Goal: Transaction & Acquisition: Purchase product/service

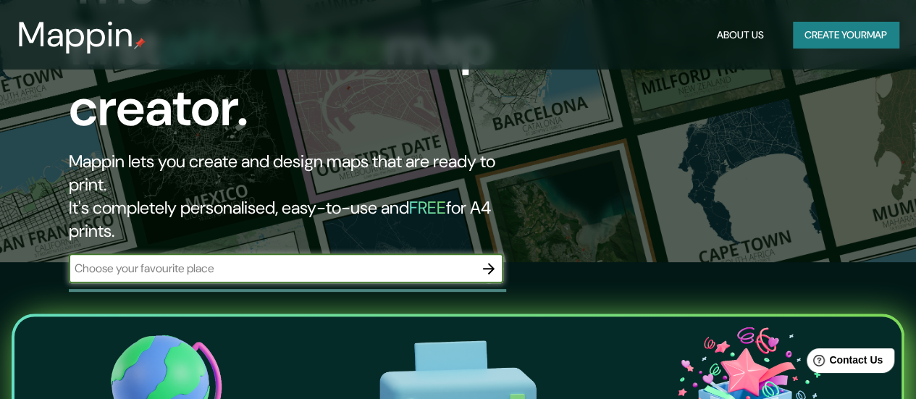
scroll to position [145, 0]
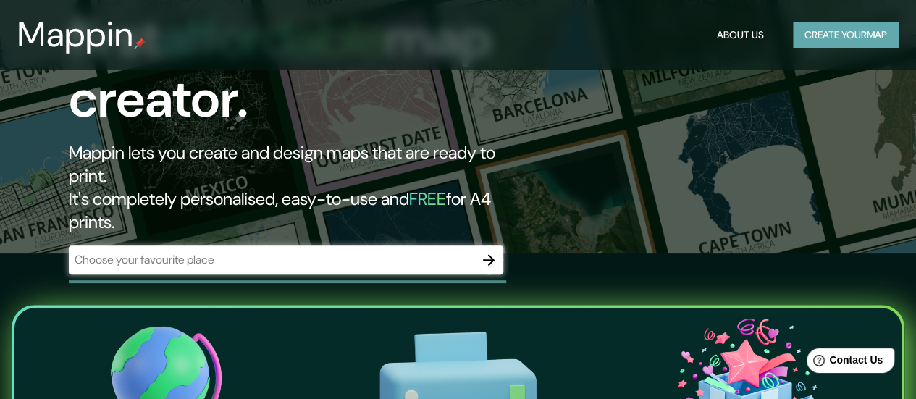
click at [828, 43] on button "Create your map" at bounding box center [846, 35] width 106 height 27
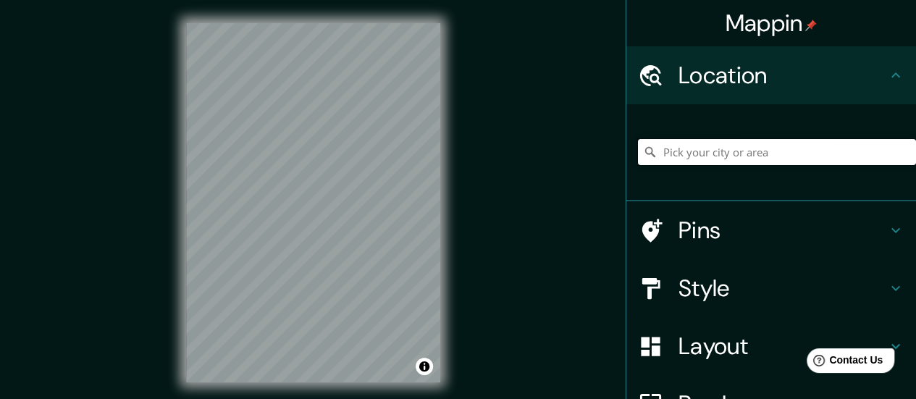
click at [814, 142] on input "Pick your city or area" at bounding box center [777, 152] width 278 height 26
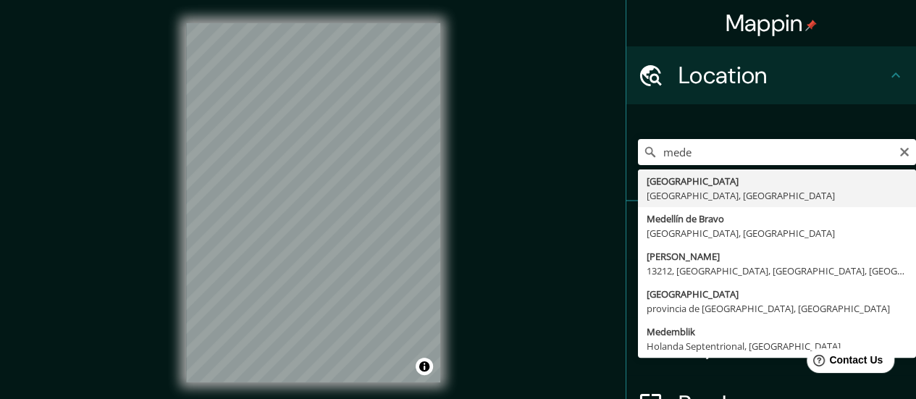
type input "[GEOGRAPHIC_DATA], [GEOGRAPHIC_DATA], [GEOGRAPHIC_DATA]"
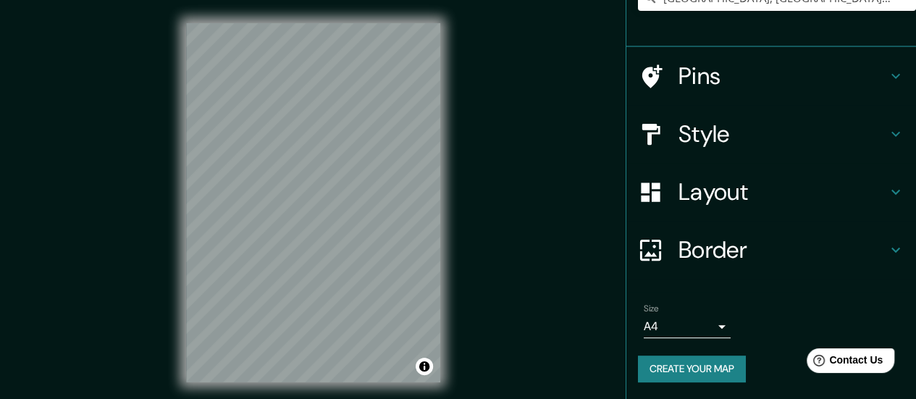
click at [717, 254] on h4 "Border" at bounding box center [782, 249] width 208 height 29
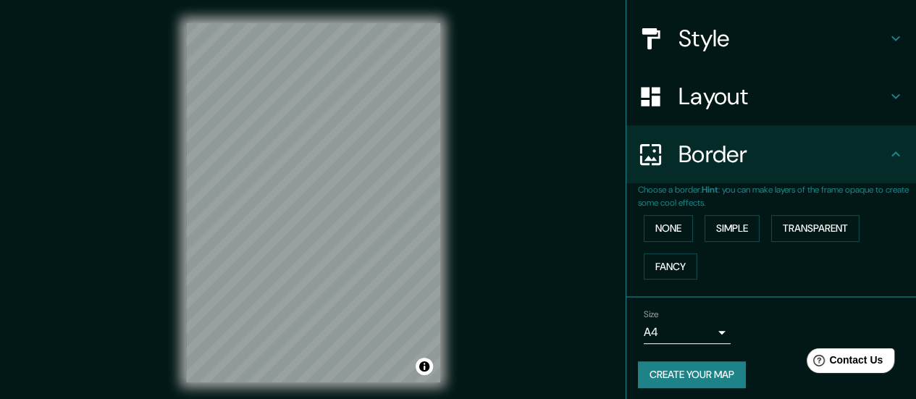
scroll to position [131, 0]
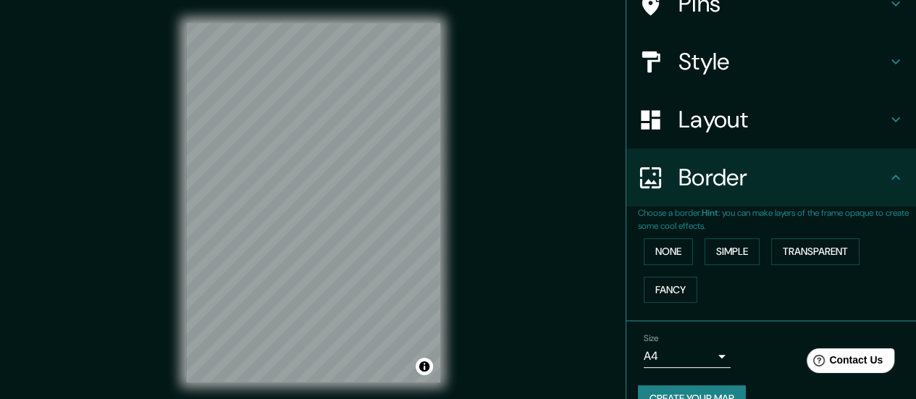
click at [702, 385] on button "Create your map" at bounding box center [692, 398] width 108 height 27
